Goal: Check status: Check status

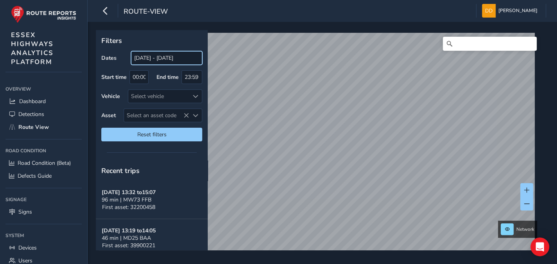
click at [149, 60] on input "[DATE] - [DATE]" at bounding box center [166, 58] width 71 height 14
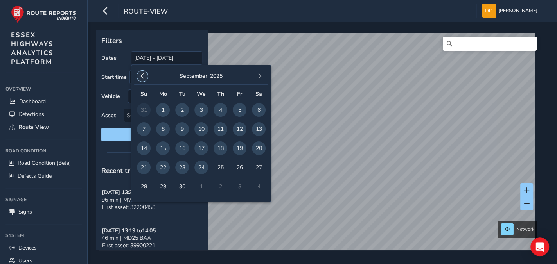
click at [142, 76] on span "button" at bounding box center [142, 75] width 5 height 5
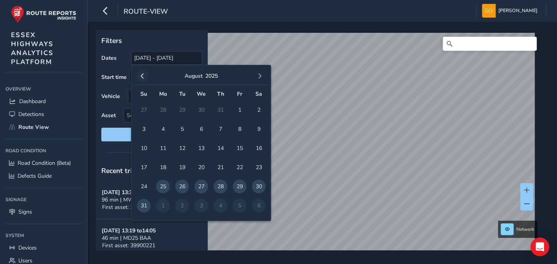
click at [142, 76] on span "button" at bounding box center [142, 75] width 5 height 5
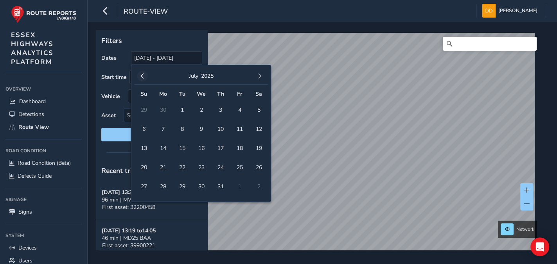
click at [141, 75] on span "button" at bounding box center [142, 75] width 5 height 5
click at [182, 129] on span "10" at bounding box center [182, 129] width 14 height 14
click at [169, 57] on input "[DATE]" at bounding box center [166, 58] width 71 height 14
click at [260, 79] on button "button" at bounding box center [259, 76] width 11 height 11
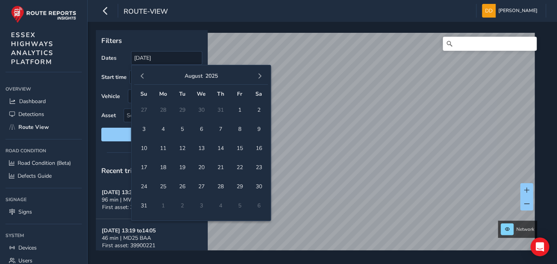
click at [260, 79] on button "button" at bounding box center [259, 76] width 11 height 11
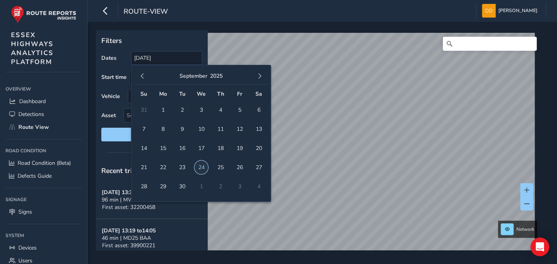
click at [202, 167] on span "24" at bounding box center [201, 168] width 14 height 14
type input "[DATE] - [DATE]"
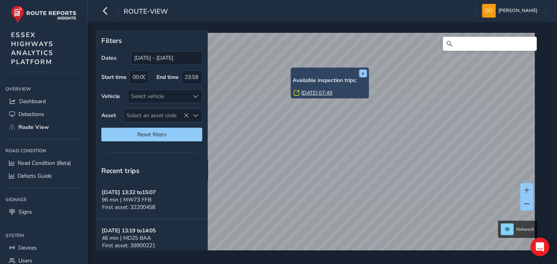
click at [310, 92] on link "[DATE] 07:49" at bounding box center [316, 92] width 31 height 7
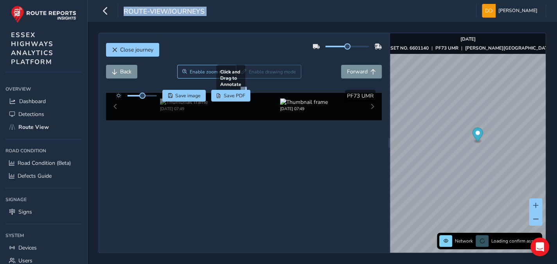
click at [403, 161] on div "Close journey Back Enable zoom mode Enable drawing mode Forward Click and Drag …" at bounding box center [321, 143] width 447 height 220
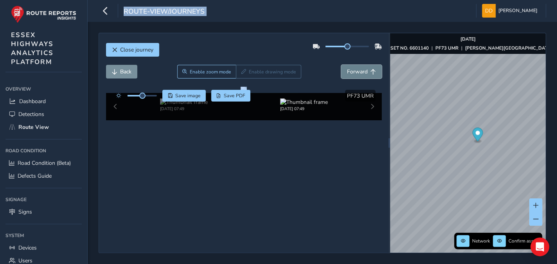
click at [352, 74] on span "Forward" at bounding box center [357, 71] width 21 height 7
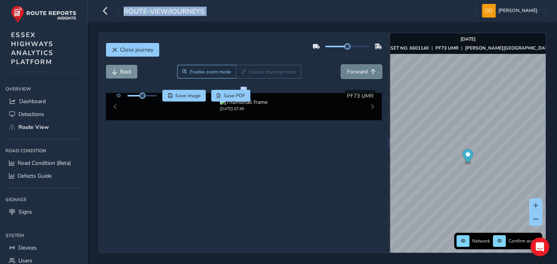
click at [352, 74] on span "Forward" at bounding box center [357, 71] width 21 height 7
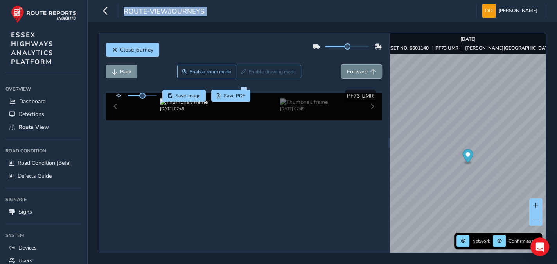
click at [352, 74] on span "Forward" at bounding box center [357, 71] width 21 height 7
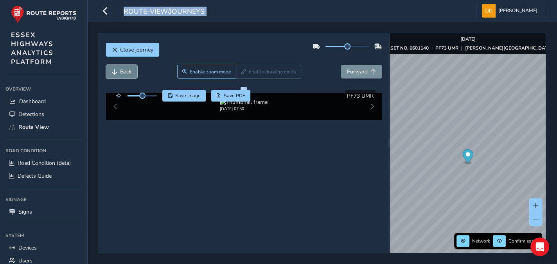
click at [118, 69] on button "Back" at bounding box center [121, 72] width 31 height 14
click at [120, 72] on span "Back" at bounding box center [125, 71] width 11 height 7
click at [125, 73] on span "Back" at bounding box center [125, 71] width 11 height 7
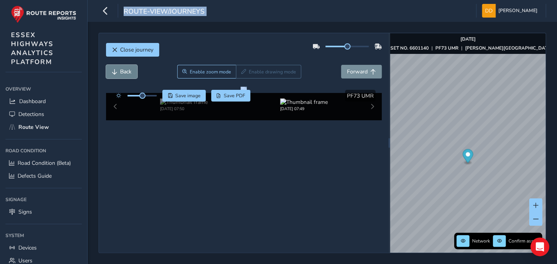
click at [125, 73] on span "Back" at bounding box center [125, 71] width 11 height 7
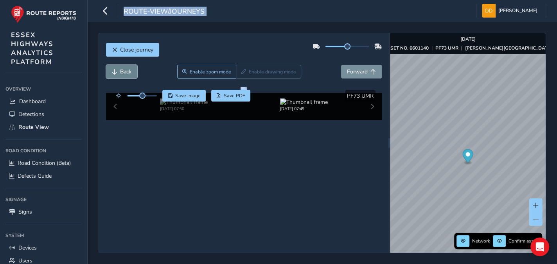
click at [125, 73] on span "Back" at bounding box center [125, 71] width 11 height 7
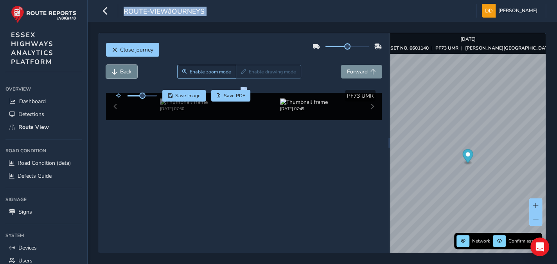
click at [125, 73] on span "Back" at bounding box center [125, 71] width 11 height 7
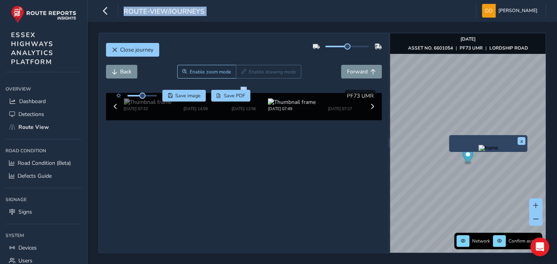
click at [451, 137] on div "x" at bounding box center [488, 143] width 78 height 17
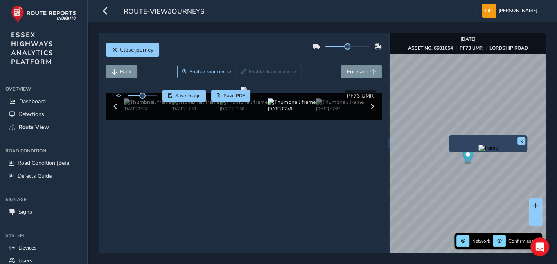
click at [478, 151] on img "Preview frame" at bounding box center [488, 148] width 20 height 6
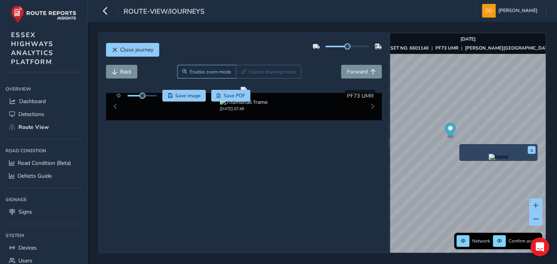
click at [459, 146] on div "x" at bounding box center [498, 152] width 78 height 17
click at [488, 160] on img "Preview frame" at bounding box center [498, 157] width 20 height 6
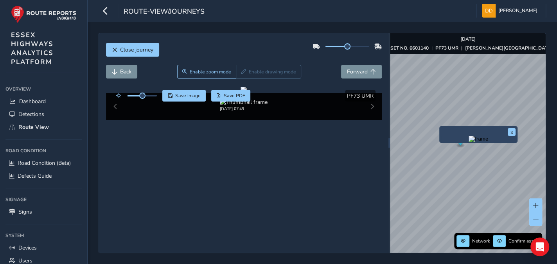
click at [440, 128] on div "x" at bounding box center [478, 134] width 78 height 17
click at [471, 142] on img "Preview frame" at bounding box center [478, 139] width 20 height 6
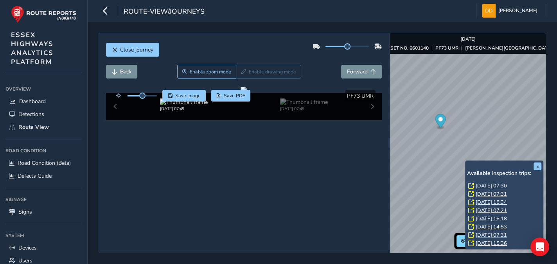
click at [485, 185] on link "[DATE] 07:30" at bounding box center [490, 186] width 31 height 7
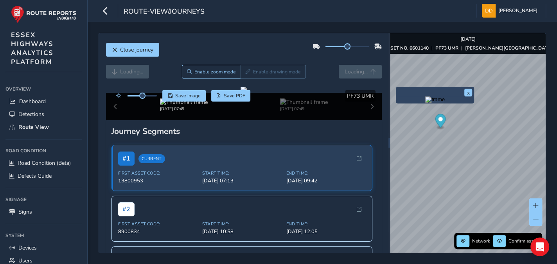
click at [397, 89] on div "x" at bounding box center [434, 95] width 74 height 13
click at [425, 103] on img "Preview frame" at bounding box center [435, 100] width 20 height 6
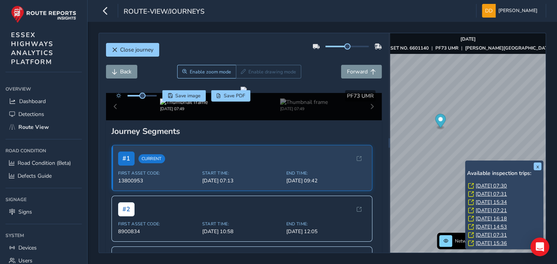
click at [467, 163] on div "x Available inspection trips: [GEOGRAPHIC_DATA][DATE] 07:30 [DATE] 07:31 [DATE]…" at bounding box center [504, 205] width 74 height 85
click at [478, 186] on link "[DATE] 07:30" at bounding box center [490, 186] width 31 height 7
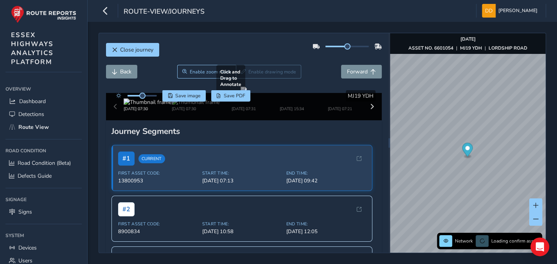
drag, startPoint x: 236, startPoint y: 163, endPoint x: 287, endPoint y: 142, distance: 54.7
click at [247, 93] on div at bounding box center [243, 90] width 6 height 6
drag, startPoint x: 202, startPoint y: 161, endPoint x: 236, endPoint y: 158, distance: 33.8
click at [240, 93] on div at bounding box center [243, 90] width 6 height 6
click at [126, 71] on span "Back" at bounding box center [125, 71] width 11 height 7
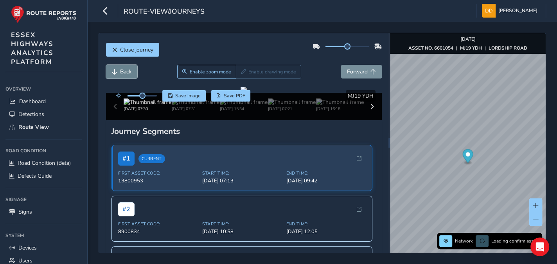
click at [126, 71] on span "Back" at bounding box center [125, 71] width 11 height 7
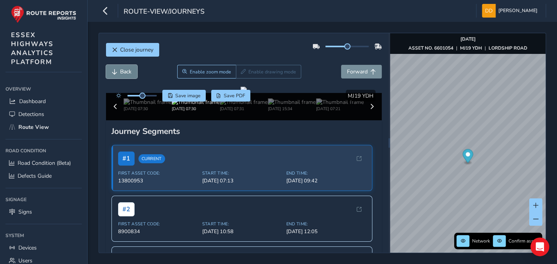
click at [126, 71] on span "Back" at bounding box center [125, 71] width 11 height 7
click at [354, 70] on span "Forward" at bounding box center [357, 71] width 21 height 7
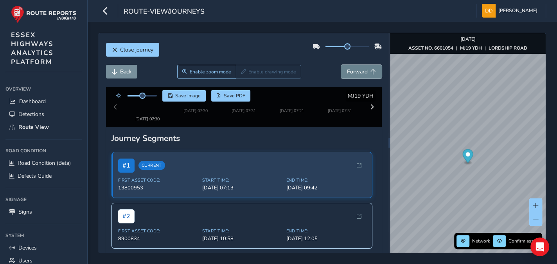
click at [354, 70] on span "Forward" at bounding box center [357, 71] width 21 height 7
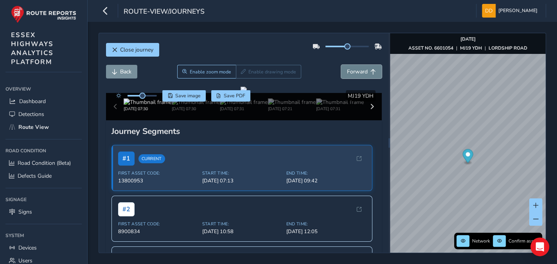
click at [353, 74] on span "Forward" at bounding box center [357, 71] width 21 height 7
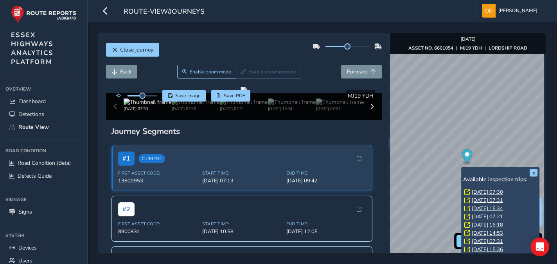
click at [462, 168] on div "x Available inspection trips: [GEOGRAPHIC_DATA][DATE] 07:30 [DATE] 07:31 [DATE]…" at bounding box center [500, 211] width 78 height 89
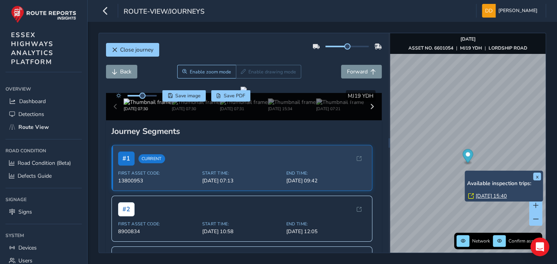
click at [465, 172] on div "x Available inspection trips: [GEOGRAPHIC_DATA][DATE] 15:40" at bounding box center [503, 186] width 78 height 31
click at [481, 194] on link "[DATE] 15:40" at bounding box center [490, 196] width 31 height 7
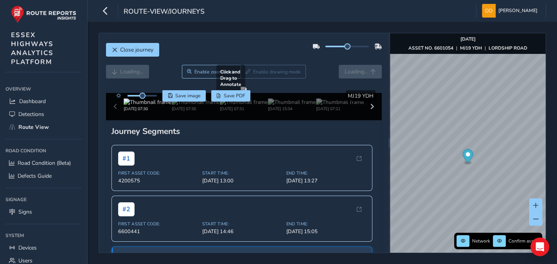
click at [240, 93] on div at bounding box center [243, 90] width 6 height 6
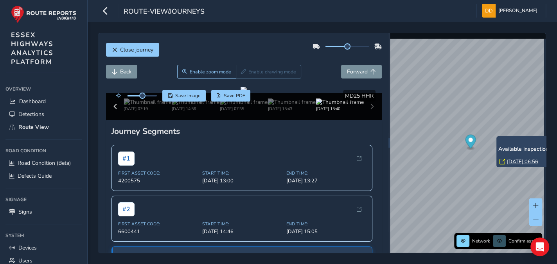
click at [508, 160] on link "[DATE] 06:56" at bounding box center [522, 161] width 31 height 7
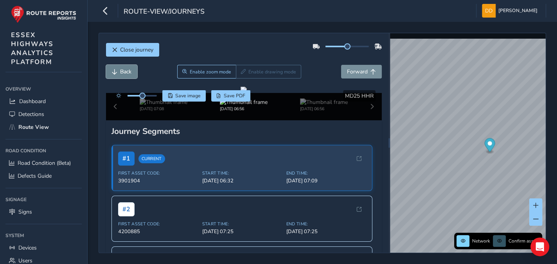
click at [128, 70] on span "Back" at bounding box center [125, 71] width 11 height 7
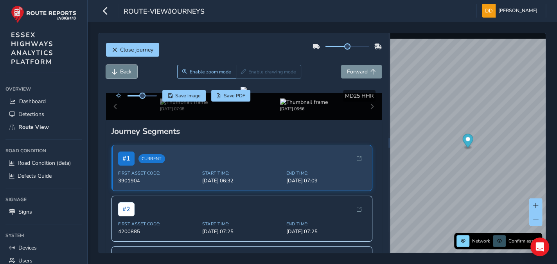
click at [128, 70] on span "Back" at bounding box center [125, 71] width 11 height 7
click at [347, 71] on span "Forward" at bounding box center [357, 71] width 21 height 7
